Goal: Transaction & Acquisition: Purchase product/service

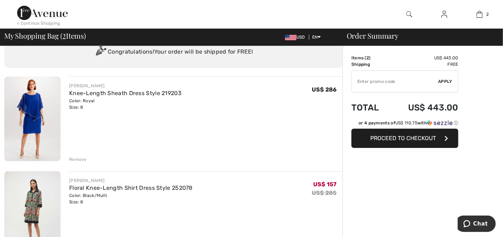
scroll to position [36, 0]
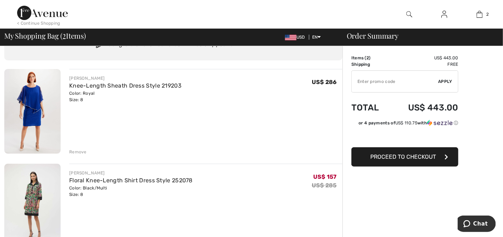
click at [81, 152] on div "Remove" at bounding box center [77, 152] width 17 height 6
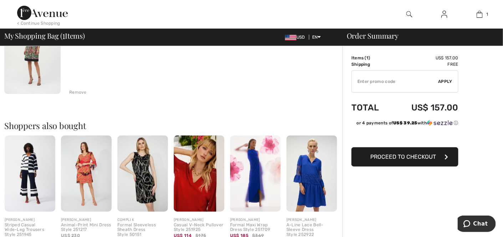
scroll to position [107, 0]
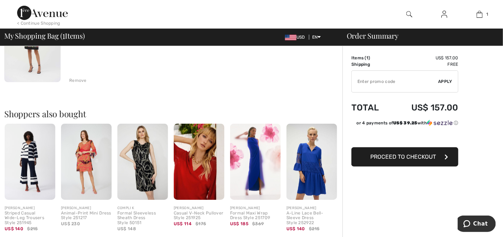
click at [80, 155] on img at bounding box center [86, 162] width 51 height 76
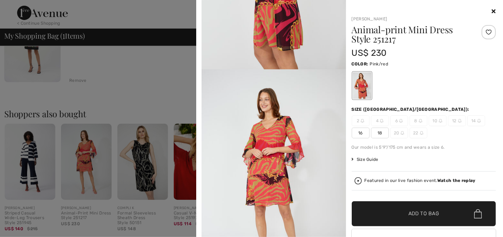
scroll to position [678, 0]
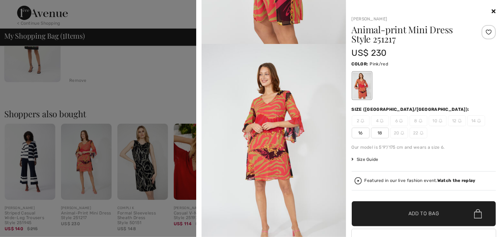
click at [492, 12] on icon at bounding box center [494, 11] width 4 height 6
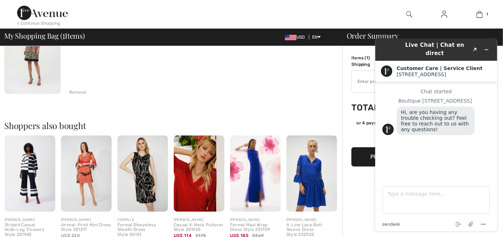
scroll to position [107, 0]
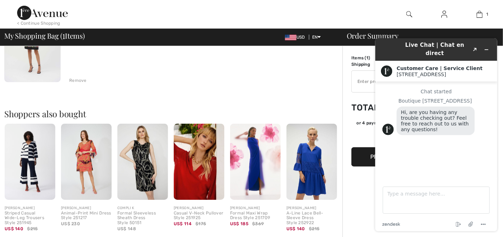
click at [295, 95] on div "Shoppers also bought Quick view JOSEPH RIBKOFF Striped Casual Wide-Leg Trousers…" at bounding box center [173, 164] width 338 height 145
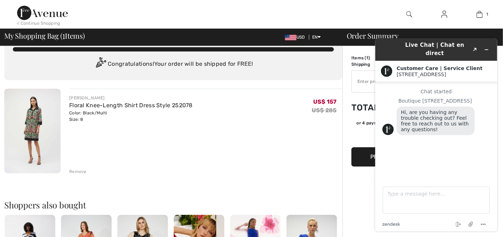
scroll to position [0, 0]
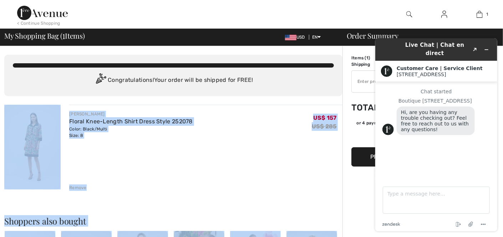
click at [292, 147] on div "JOSEPH RIBKOFF Floral Knee-Length Shirt Dress Style 252078 Color: Black/Multi S…" at bounding box center [205, 148] width 273 height 86
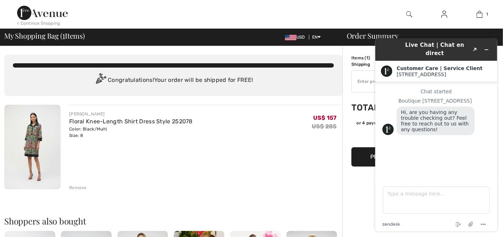
click at [274, 171] on div "JOSEPH RIBKOFF Floral Knee-Length Shirt Dress Style 252078 Color: Black/Multi S…" at bounding box center [205, 148] width 273 height 86
click at [358, 80] on input "TEXT" at bounding box center [395, 81] width 87 height 21
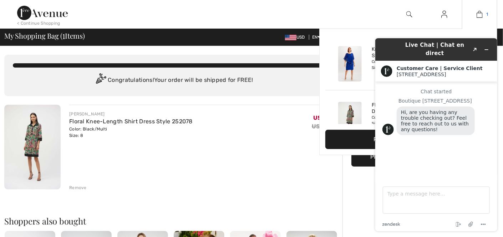
click at [479, 14] on img at bounding box center [480, 14] width 6 height 9
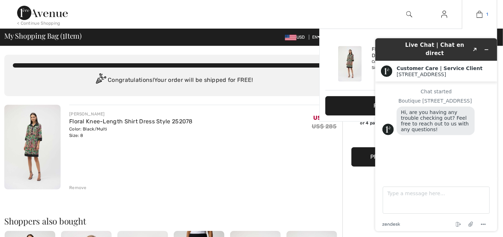
click at [480, 16] on img at bounding box center [480, 14] width 6 height 9
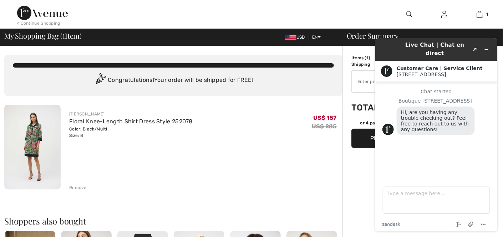
click at [397, 140] on div "Chat started Boutique 1ère Avenue Hi, are you having any trouble checking out? …" at bounding box center [436, 127] width 108 height 79
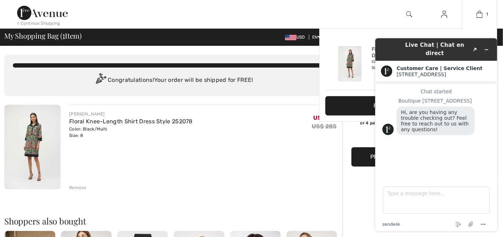
drag, startPoint x: 479, startPoint y: 15, endPoint x: 471, endPoint y: 30, distance: 17.1
click at [479, 15] on img at bounding box center [480, 14] width 6 height 9
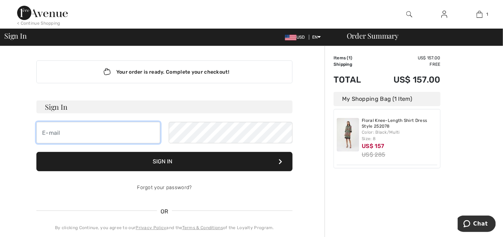
click at [112, 132] on input "email" at bounding box center [98, 132] width 124 height 21
type input "ctm3411@aol.com"
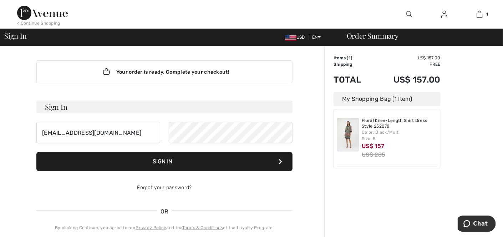
click at [215, 162] on button "Sign In" at bounding box center [164, 161] width 256 height 19
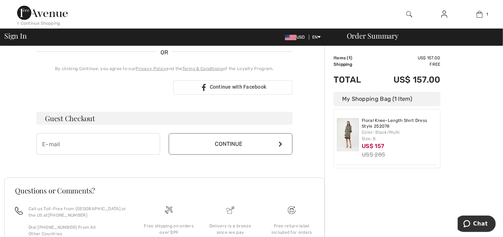
scroll to position [178, 0]
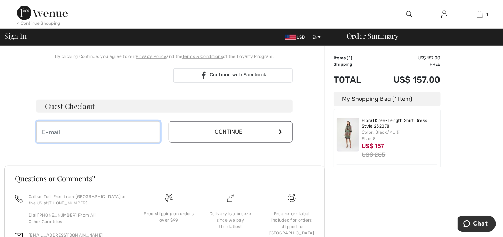
click at [100, 127] on input "email" at bounding box center [98, 131] width 124 height 21
type input "[EMAIL_ADDRESS][DOMAIN_NAME]"
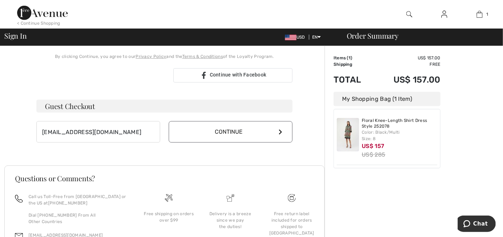
click at [280, 129] on icon at bounding box center [281, 132] width 4 height 6
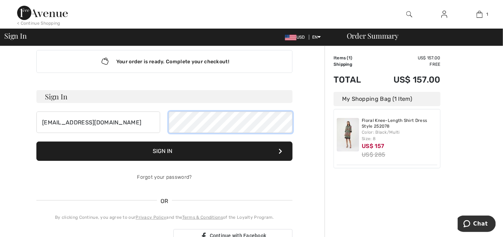
scroll to position [0, 0]
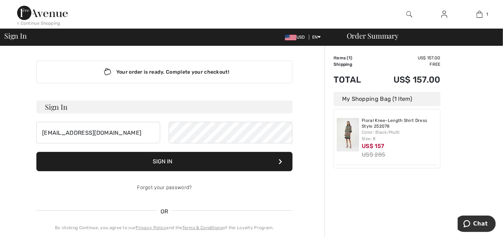
click at [281, 161] on icon at bounding box center [281, 161] width 4 height 6
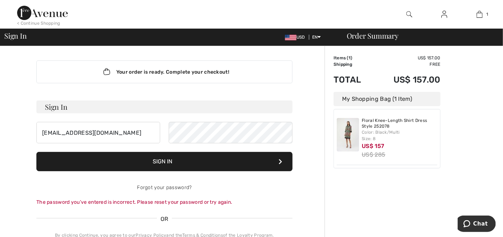
scroll to position [36, 0]
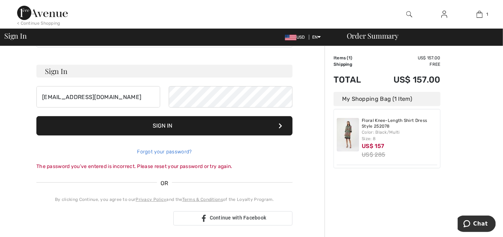
click at [186, 150] on link "Forgot your password?" at bounding box center [164, 152] width 55 height 6
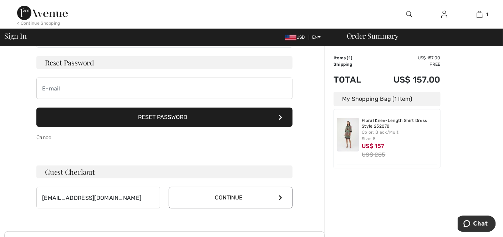
click at [197, 120] on button "Reset Password" at bounding box center [164, 116] width 256 height 19
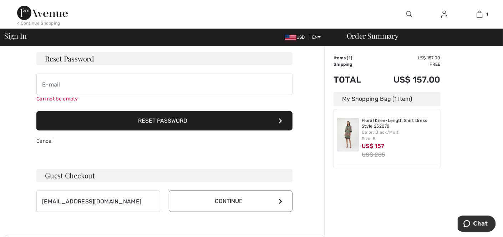
scroll to position [55, 0]
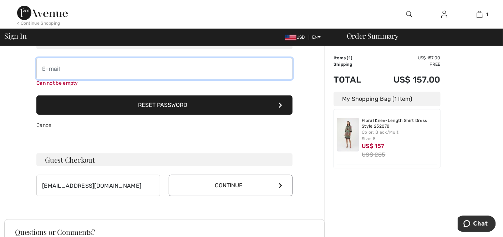
click at [179, 68] on input "email" at bounding box center [164, 68] width 256 height 21
type input "[EMAIL_ADDRESS][DOMAIN_NAME]"
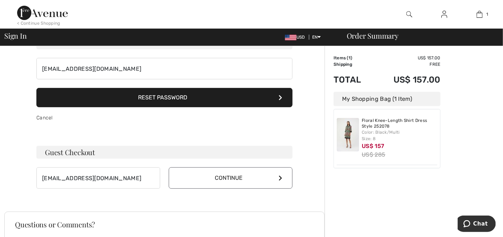
click at [182, 102] on button "Reset Password" at bounding box center [164, 97] width 256 height 19
click at [185, 95] on button "Reset Password" at bounding box center [164, 97] width 256 height 19
click at [183, 99] on button "Reset Password" at bounding box center [164, 97] width 256 height 19
click at [281, 96] on icon at bounding box center [281, 98] width 4 height 6
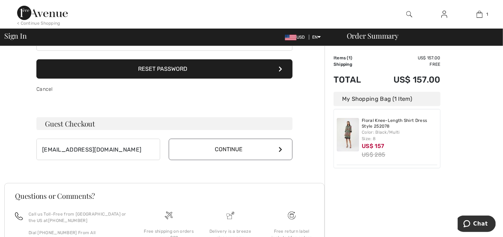
scroll to position [91, 0]
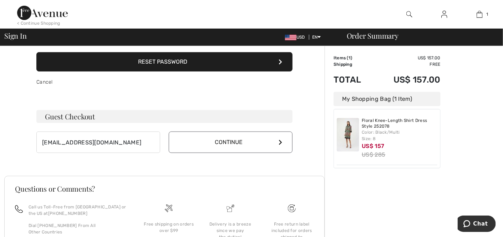
click at [236, 141] on button "Continue" at bounding box center [231, 141] width 124 height 21
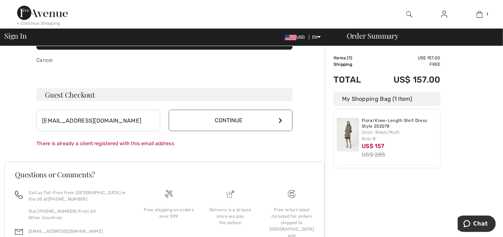
scroll to position [127, 0]
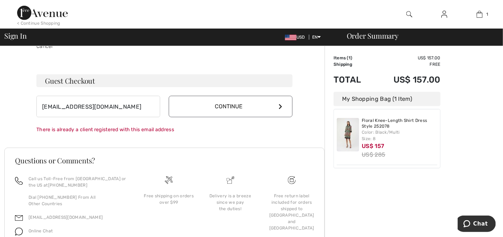
click at [283, 104] on button "Continue" at bounding box center [231, 106] width 124 height 21
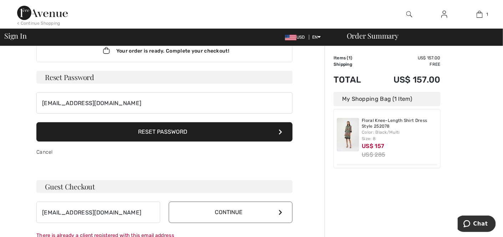
scroll to position [0, 0]
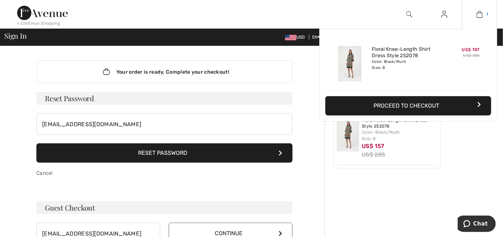
click at [479, 14] on img at bounding box center [480, 14] width 6 height 9
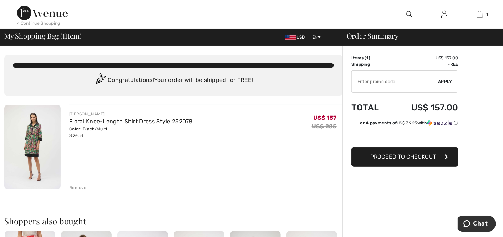
click at [386, 158] on span "Proceed to Checkout" at bounding box center [404, 156] width 66 height 7
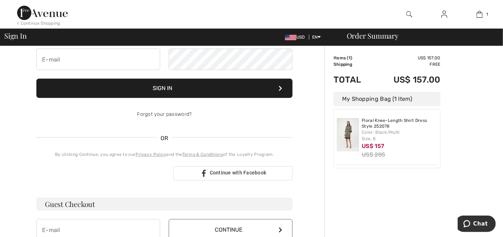
scroll to position [107, 0]
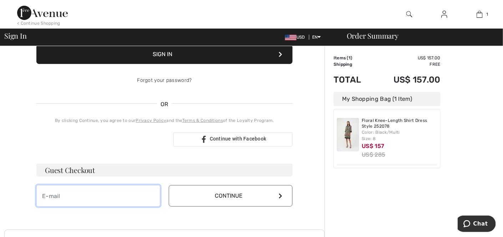
click at [125, 200] on input "email" at bounding box center [98, 195] width 124 height 21
type input "[EMAIL_ADDRESS][DOMAIN_NAME]"
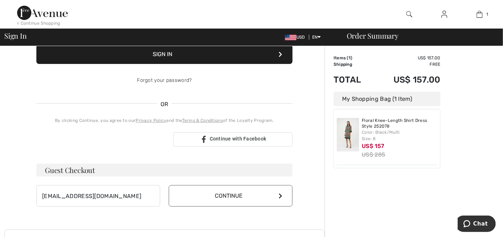
click at [206, 198] on button "Continue" at bounding box center [231, 195] width 124 height 21
click at [476, 222] on span "Chat" at bounding box center [480, 223] width 15 height 6
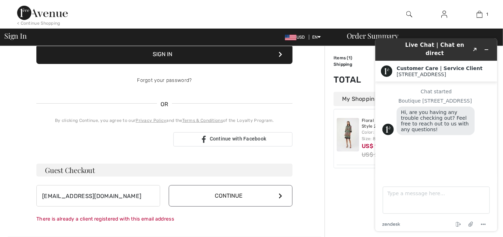
scroll to position [0, 0]
click at [388, 191] on textarea "Type a message here..." at bounding box center [436, 199] width 107 height 27
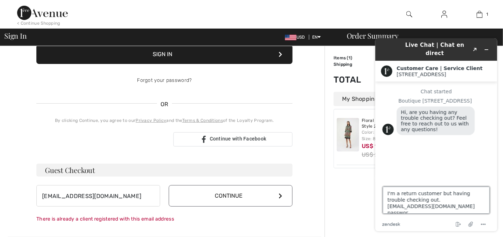
type textarea "I'm a return customer but having trouble checking out. [EMAIL_ADDRESS][DOMAIN_N…"
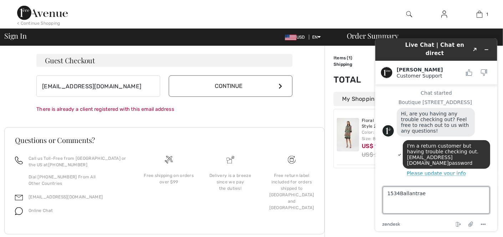
scroll to position [225, 0]
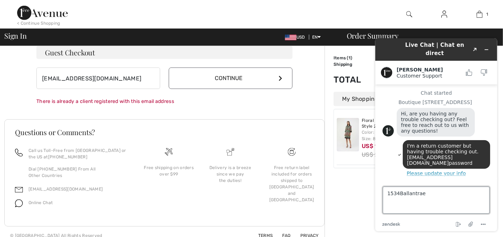
type textarea "1534Ballantrae"
click at [415, 170] on button "Please update your info" at bounding box center [436, 173] width 108 height 6
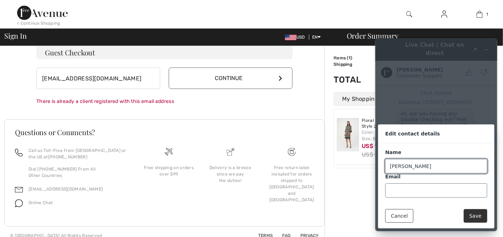
scroll to position [26, 0]
type input "[PERSON_NAME]"
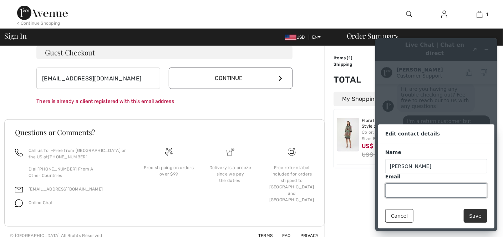
click at [393, 190] on input "Email" at bounding box center [436, 190] width 102 height 14
type input "[EMAIL_ADDRESS][DOMAIN_NAME]"
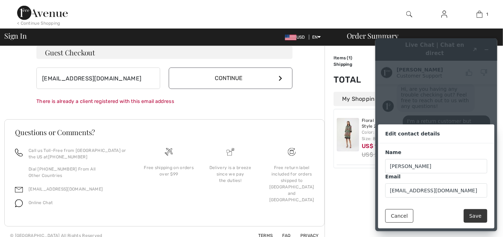
click at [471, 215] on button "Save" at bounding box center [476, 215] width 24 height 14
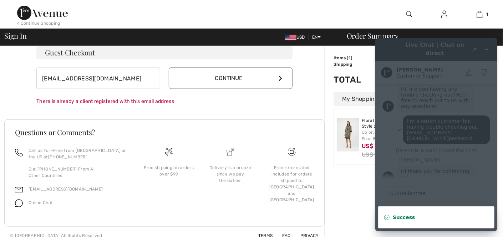
scroll to position [29, 0]
click at [442, 217] on div "Success" at bounding box center [436, 216] width 87 height 7
click at [232, 78] on button "Continue" at bounding box center [231, 77] width 124 height 21
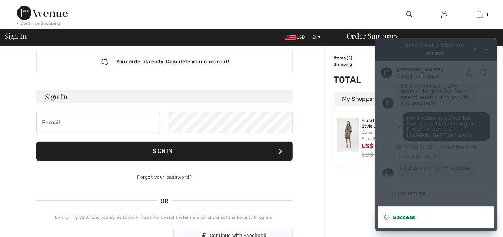
scroll to position [0, 0]
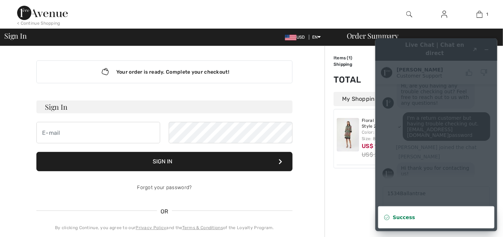
click at [185, 106] on h3 "Sign In" at bounding box center [164, 106] width 256 height 13
click at [76, 131] on input "email" at bounding box center [98, 132] width 124 height 21
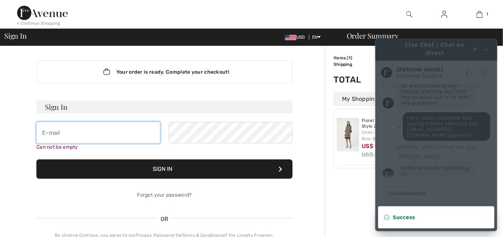
click at [66, 131] on input "email" at bounding box center [98, 132] width 124 height 21
type input "[EMAIL_ADDRESS][DOMAIN_NAME]"
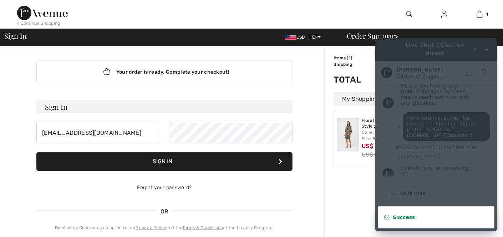
click at [240, 162] on button "Sign In" at bounding box center [164, 161] width 256 height 19
